Goal: Task Accomplishment & Management: Use online tool/utility

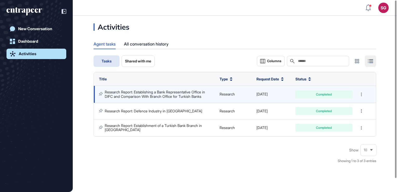
click at [195, 95] on link "Research Report: Establishing a Bank Representative Office in DIFC and Comparis…" at bounding box center [155, 94] width 101 height 9
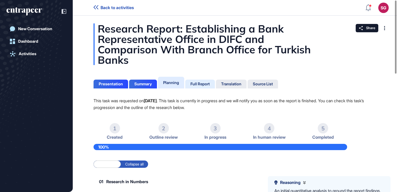
click at [198, 84] on div "Full Report" at bounding box center [200, 84] width 19 height 5
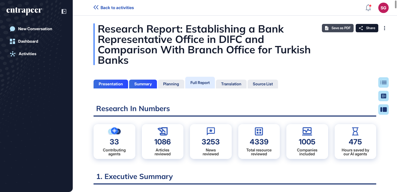
click at [334, 27] on span "Save as PDF" at bounding box center [341, 28] width 19 height 4
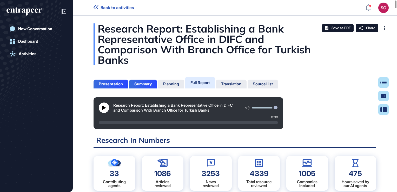
scroll to position [166, 1]
click at [232, 84] on div "Translation" at bounding box center [231, 84] width 20 height 5
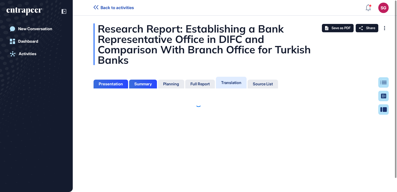
scroll to position [2, 0]
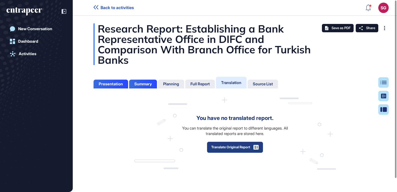
click at [246, 145] on button "Translate Original Report" at bounding box center [235, 146] width 56 height 11
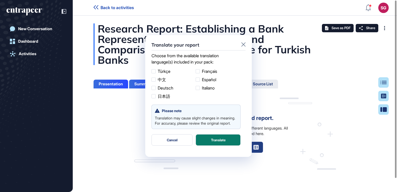
scroll to position [0, 0]
click at [220, 146] on button "Translate" at bounding box center [218, 139] width 45 height 11
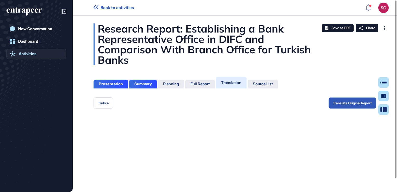
click at [21, 54] on div "Activities" at bounding box center [28, 53] width 18 height 5
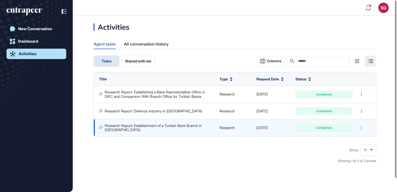
click at [151, 124] on link "Research Report: Establishment of a Turkish Bank Branch in [GEOGRAPHIC_DATA]" at bounding box center [154, 127] width 98 height 9
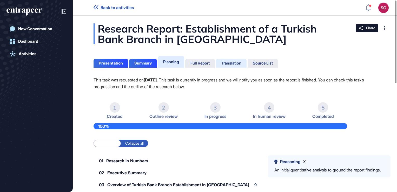
click at [232, 65] on div "Translation" at bounding box center [231, 63] width 20 height 5
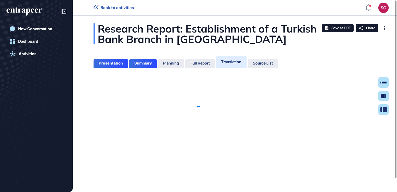
scroll to position [2, 0]
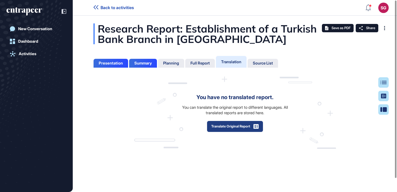
click at [220, 124] on button "Translate Original Report" at bounding box center [235, 126] width 56 height 11
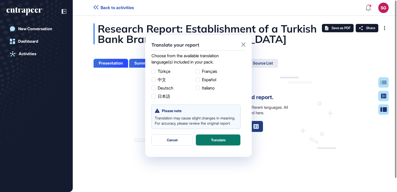
scroll to position [0, 0]
click at [211, 144] on button "Translate" at bounding box center [218, 139] width 45 height 11
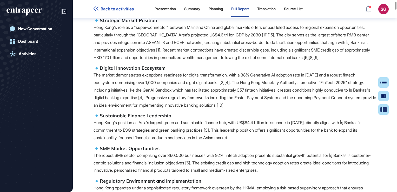
scroll to position [236, 0]
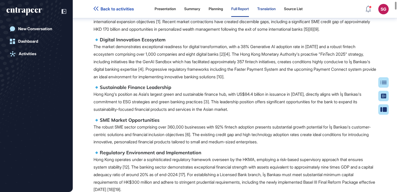
click at [272, 8] on div "Translation" at bounding box center [266, 9] width 18 height 4
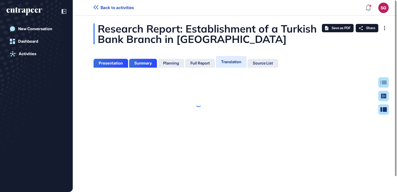
scroll to position [2, 0]
click at [344, 24] on div "Save as PDF" at bounding box center [338, 28] width 32 height 8
